Goal: Transaction & Acquisition: Purchase product/service

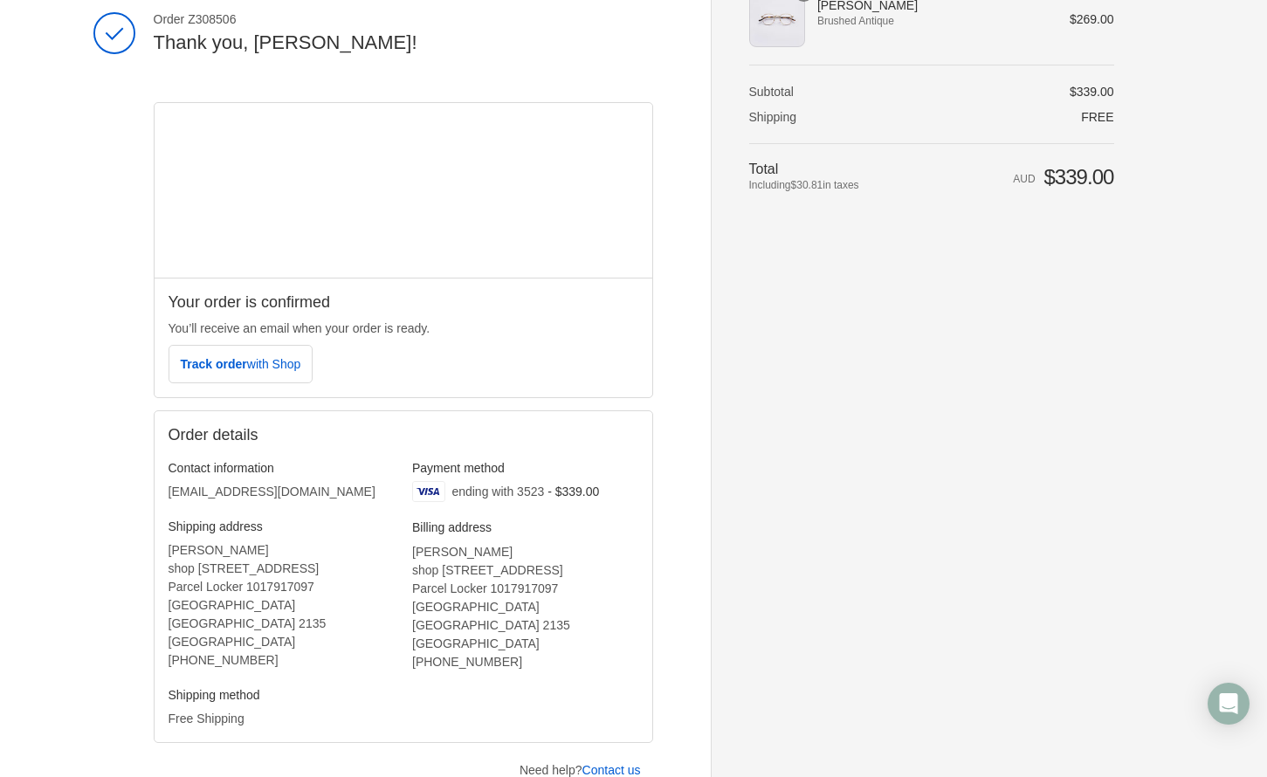
scroll to position [216, 0]
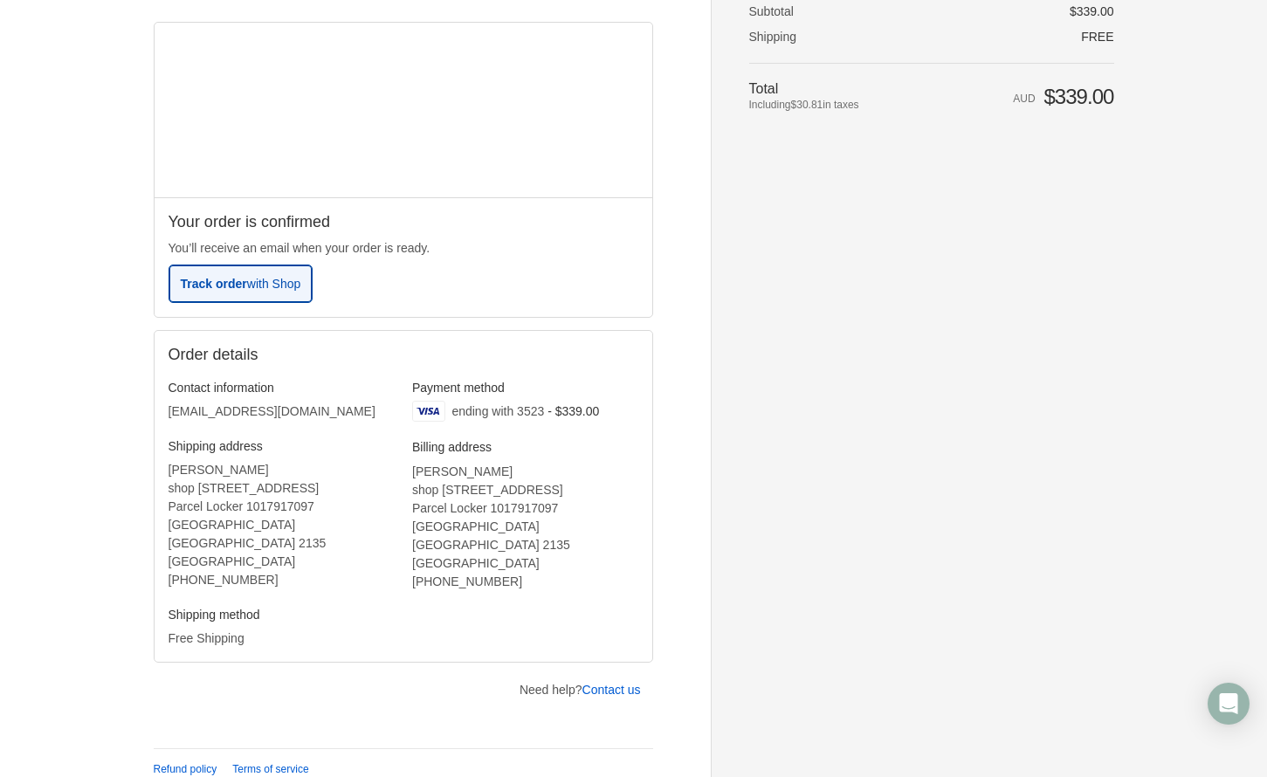
click at [288, 286] on span "with Shop" at bounding box center [273, 284] width 53 height 14
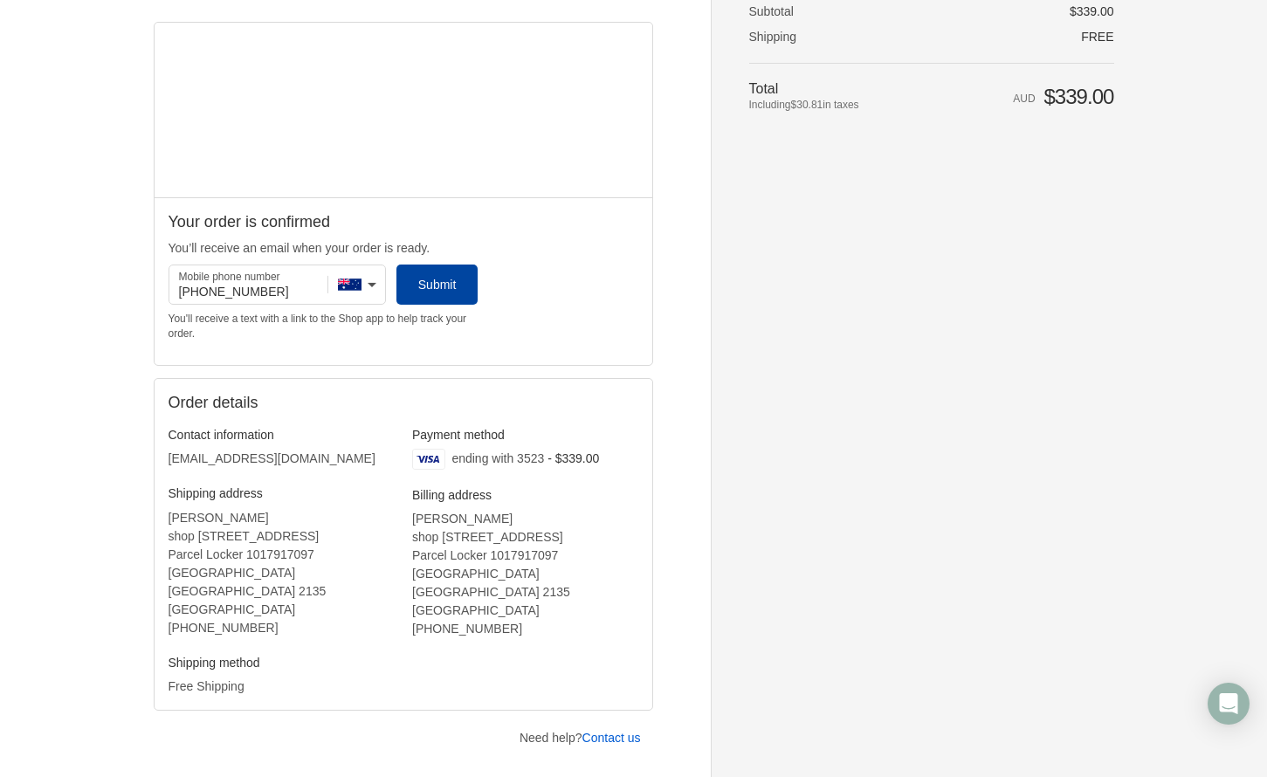
click at [451, 292] on button "Submit" at bounding box center [437, 285] width 81 height 40
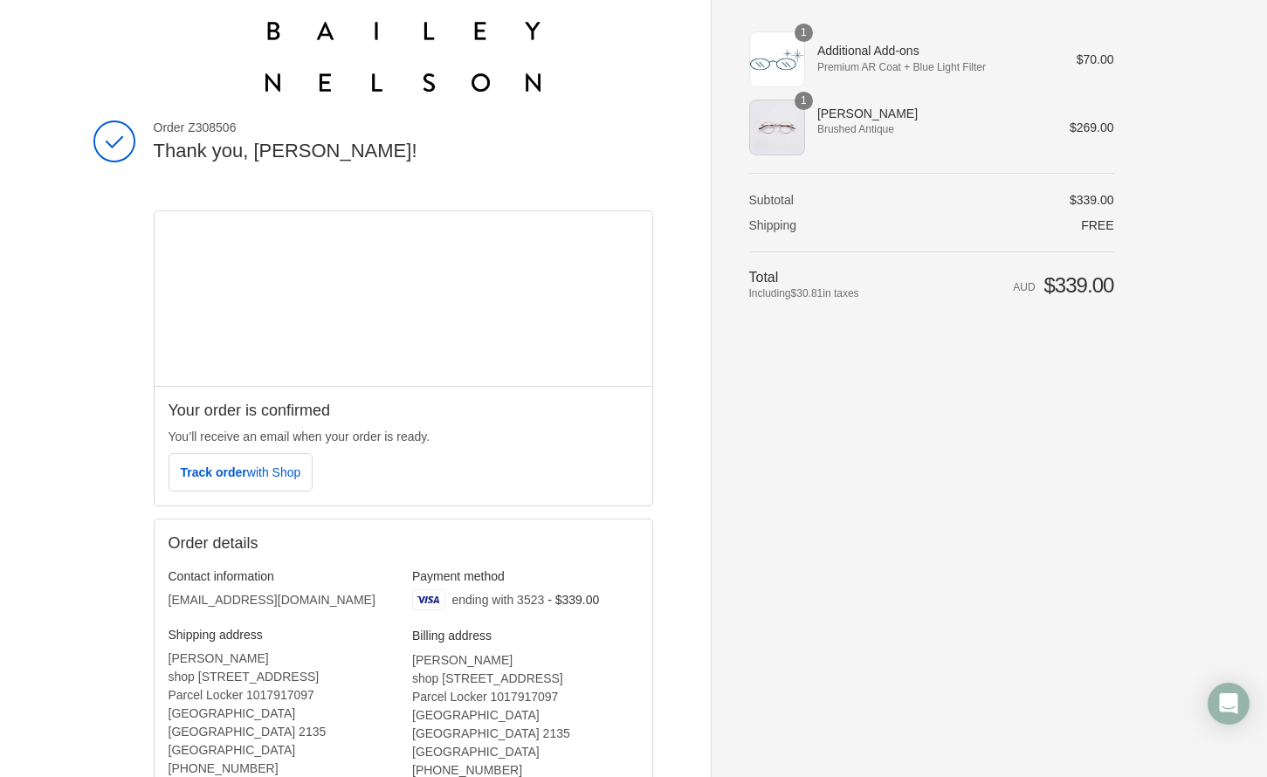
scroll to position [37, 0]
